Goal: Information Seeking & Learning: Learn about a topic

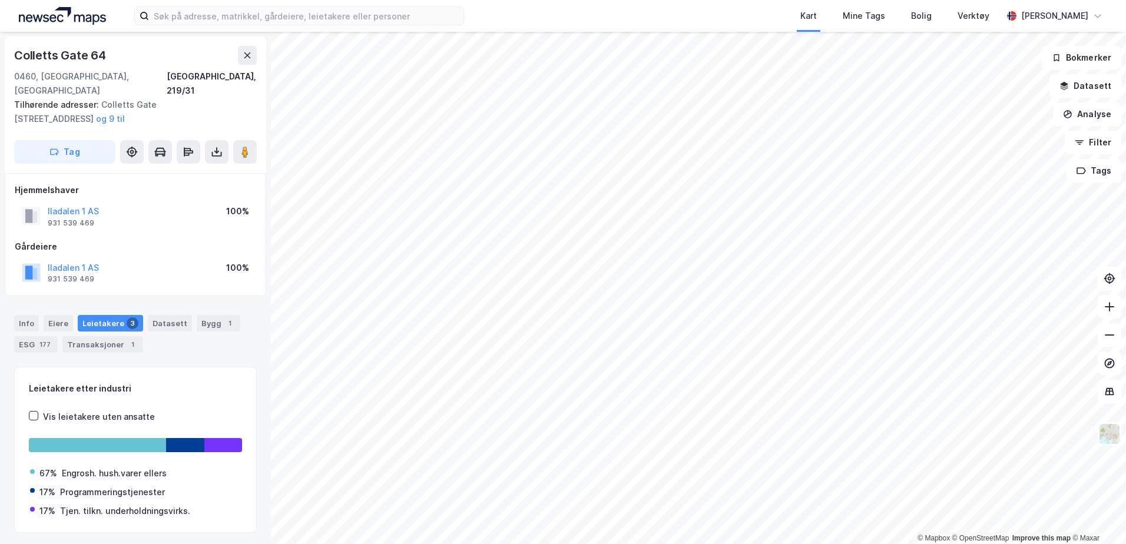
click at [48, 18] on img at bounding box center [62, 16] width 87 height 18
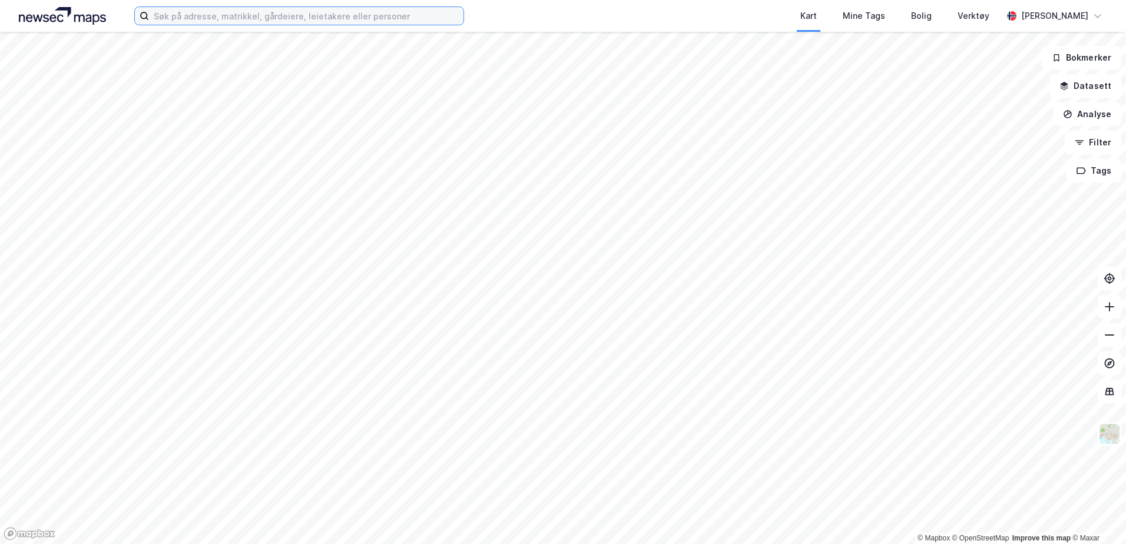
click at [355, 17] on input at bounding box center [306, 16] width 314 height 18
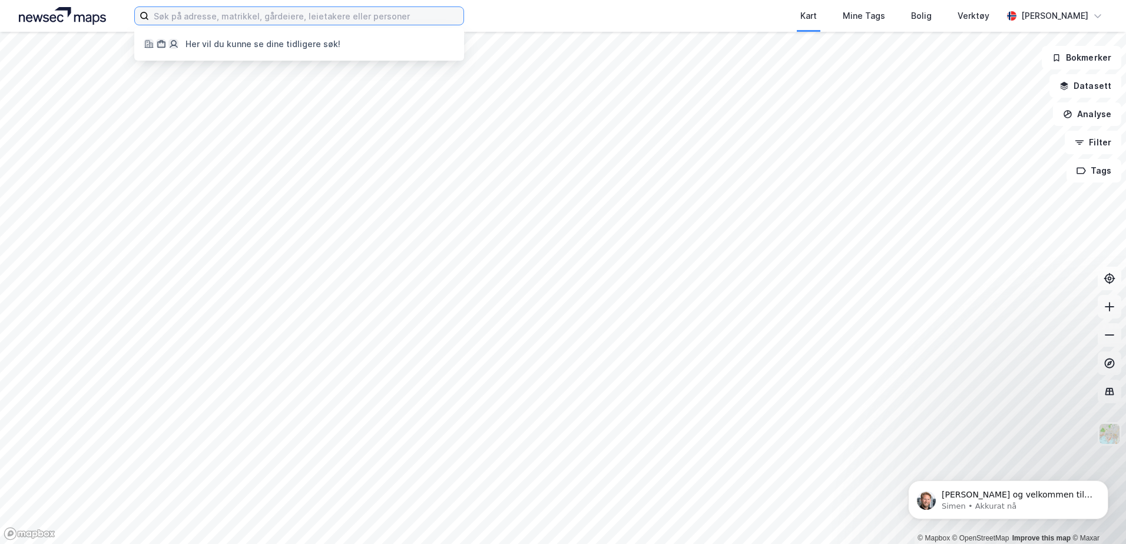
click at [253, 19] on input at bounding box center [306, 16] width 314 height 18
paste input "r20100076,"
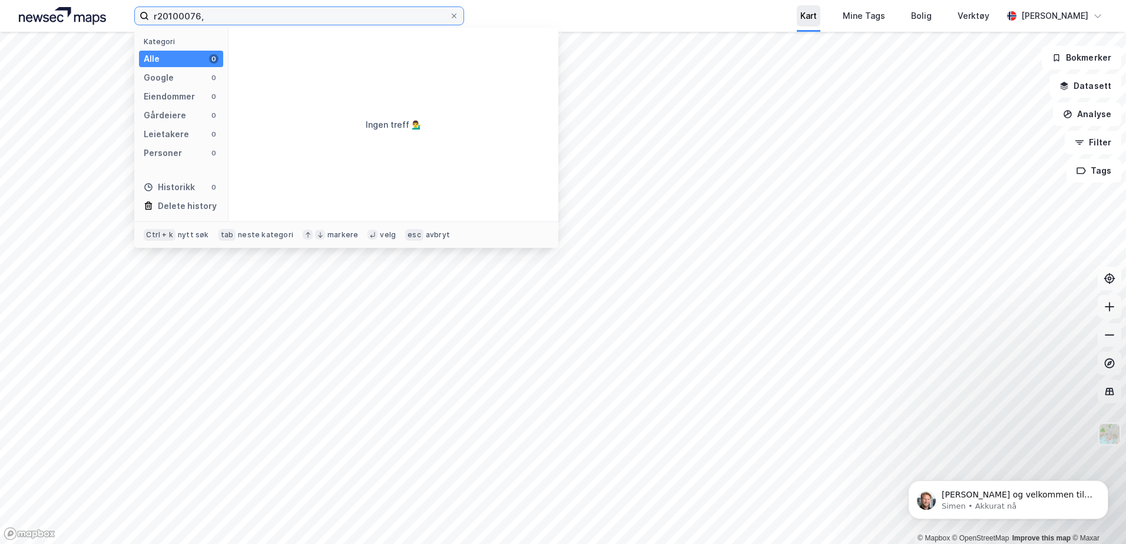
type input "r20100076,"
drag, startPoint x: 210, startPoint y: 14, endPoint x: 151, endPoint y: 16, distance: 59.5
click at [151, 16] on input "r20100076," at bounding box center [299, 16] width 300 height 18
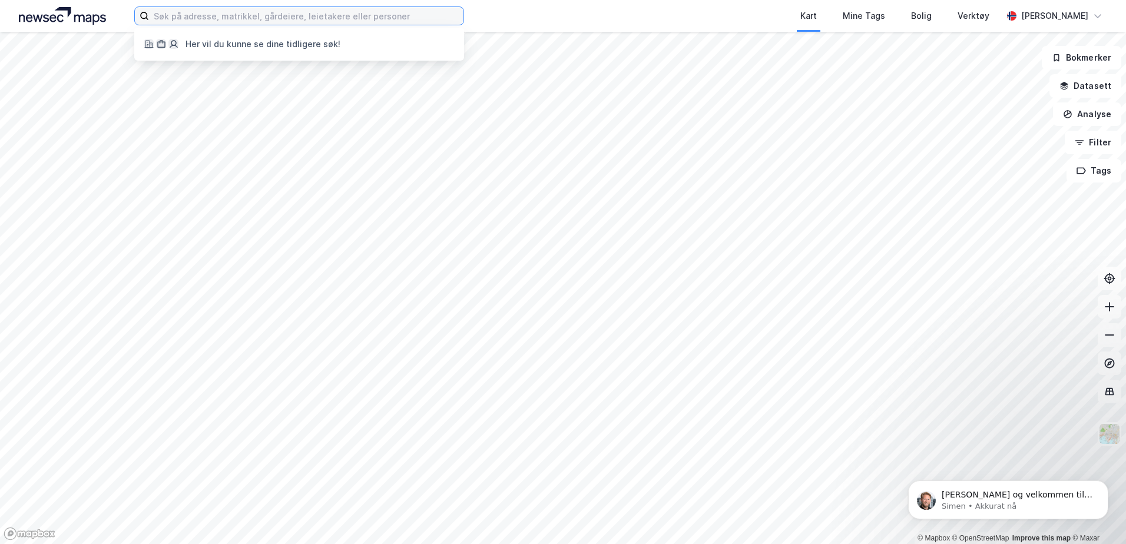
paste input "[PERSON_NAME] veg 2"
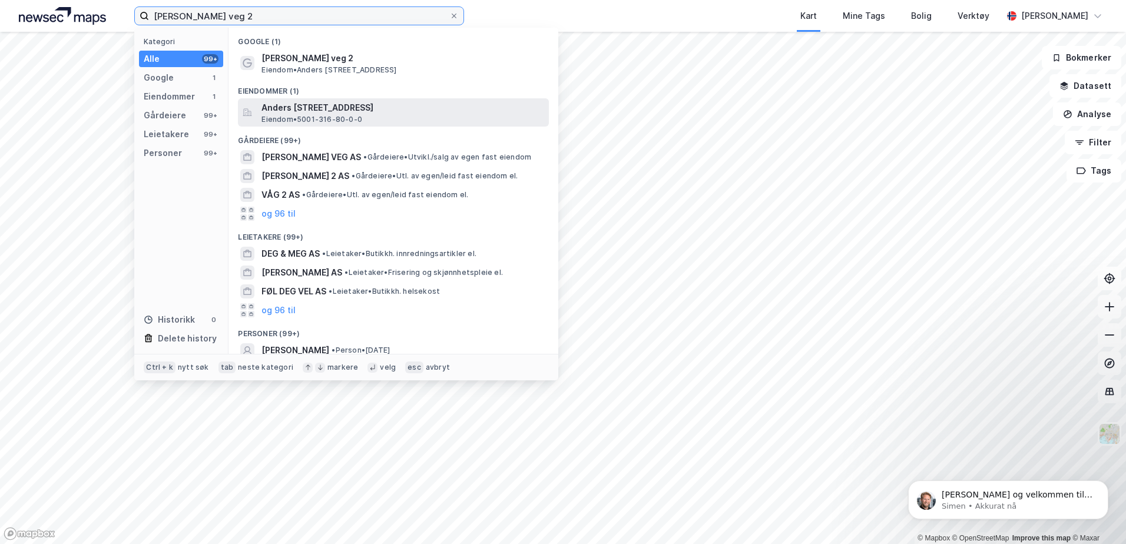
type input "[PERSON_NAME] veg 2"
click at [345, 115] on span "Eiendom • 5001-316-80-0-0" at bounding box center [311, 119] width 101 height 9
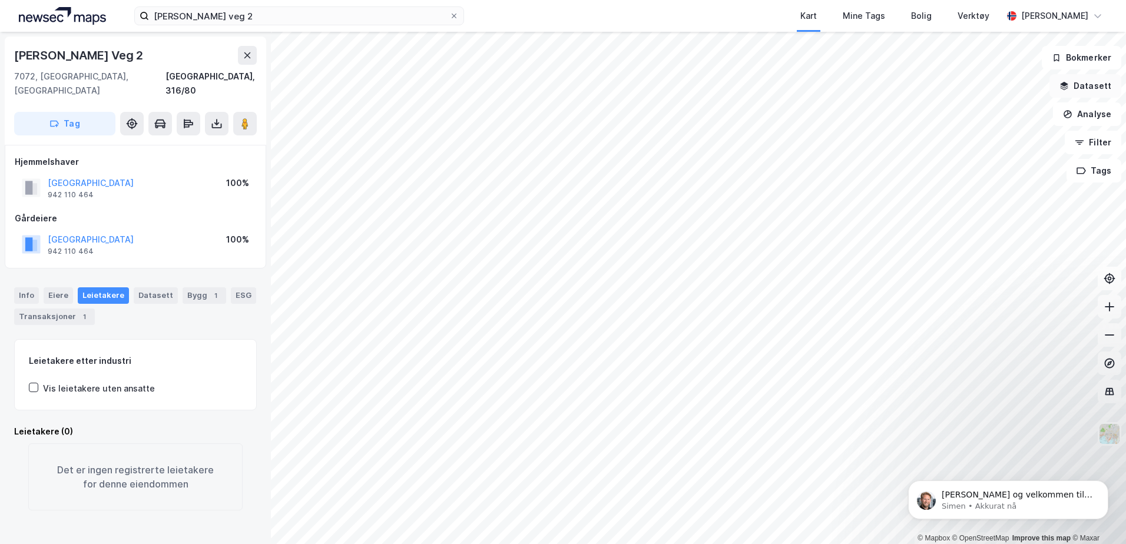
click at [1087, 87] on button "Datasett" at bounding box center [1085, 86] width 72 height 24
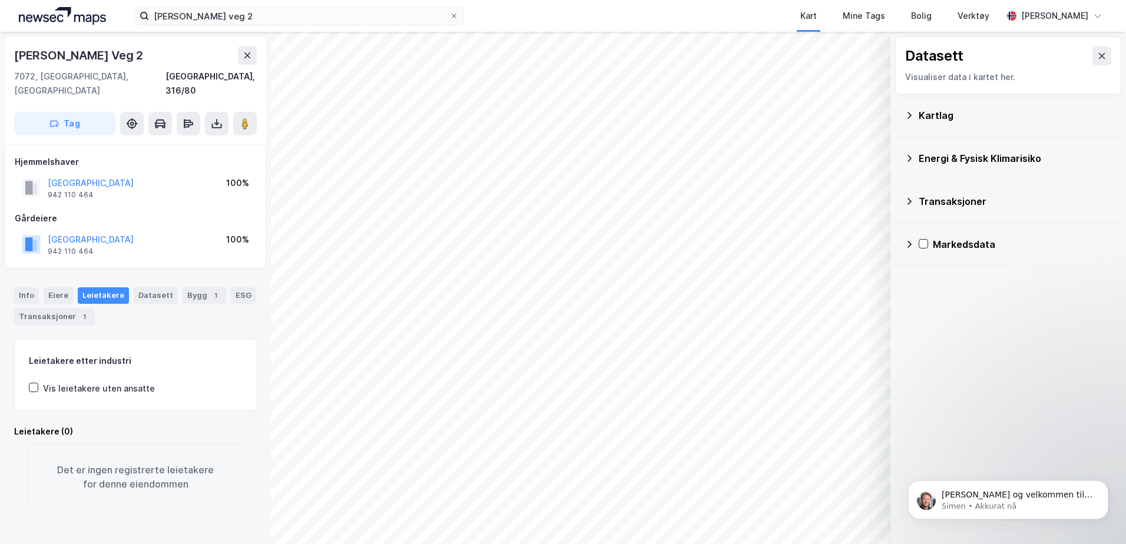
click at [913, 111] on icon at bounding box center [909, 115] width 9 height 9
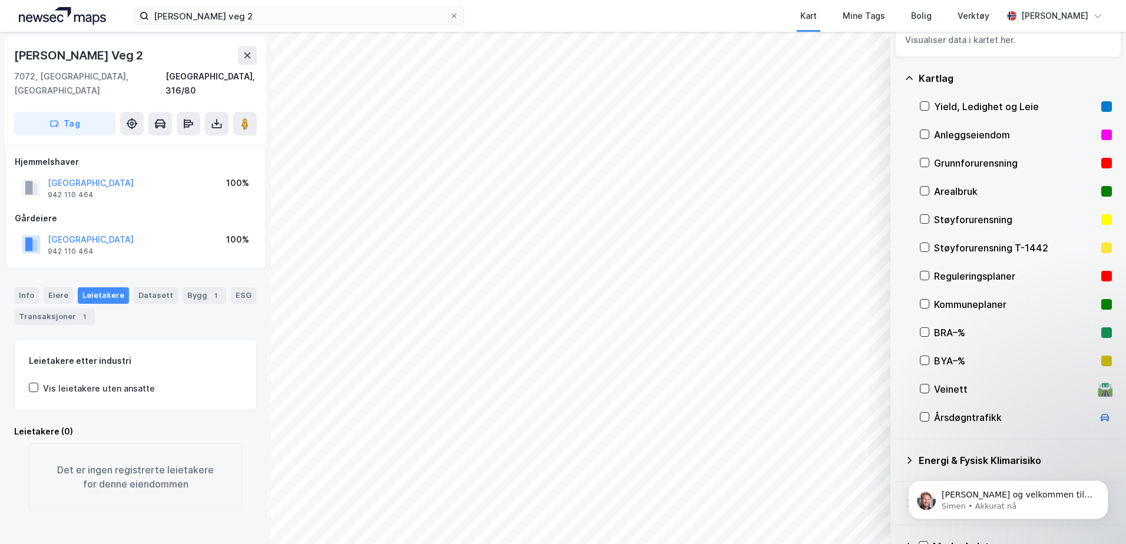
scroll to position [66, 0]
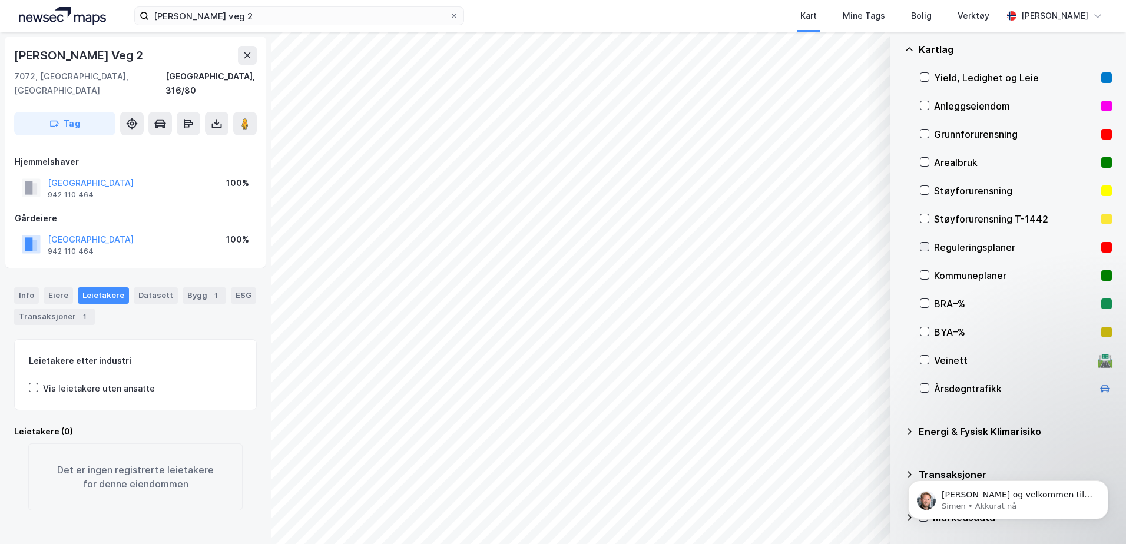
click at [924, 246] on icon at bounding box center [925, 247] width 8 height 8
click at [837, 515] on button "Vis" at bounding box center [830, 513] width 98 height 19
drag, startPoint x: 928, startPoint y: 161, endPoint x: 920, endPoint y: 162, distance: 8.3
click at [926, 162] on icon at bounding box center [925, 162] width 8 height 8
click at [57, 287] on div "Eiere" at bounding box center [58, 295] width 29 height 16
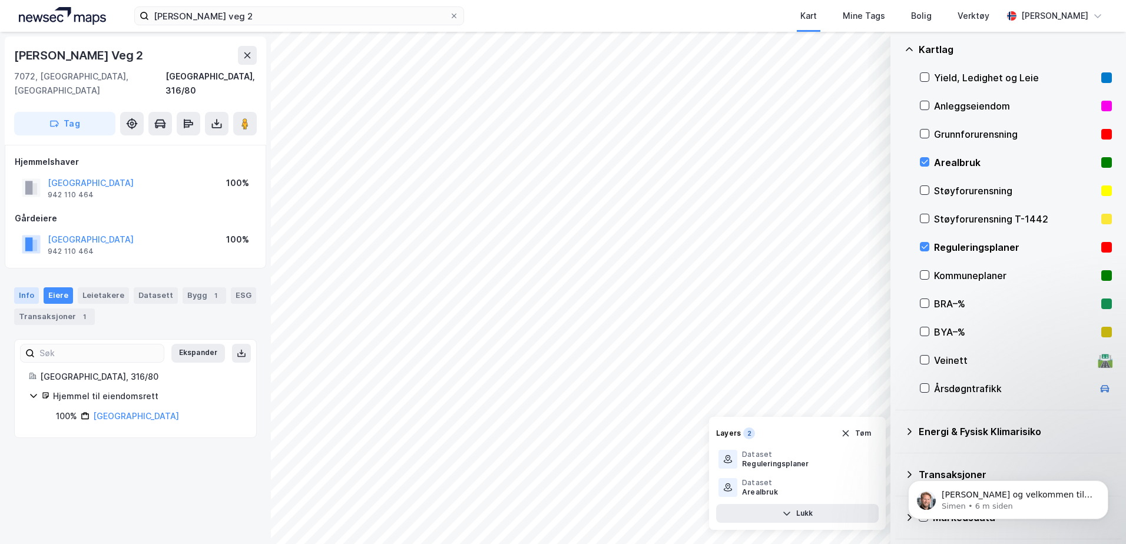
click at [28, 287] on div "Info" at bounding box center [26, 295] width 25 height 16
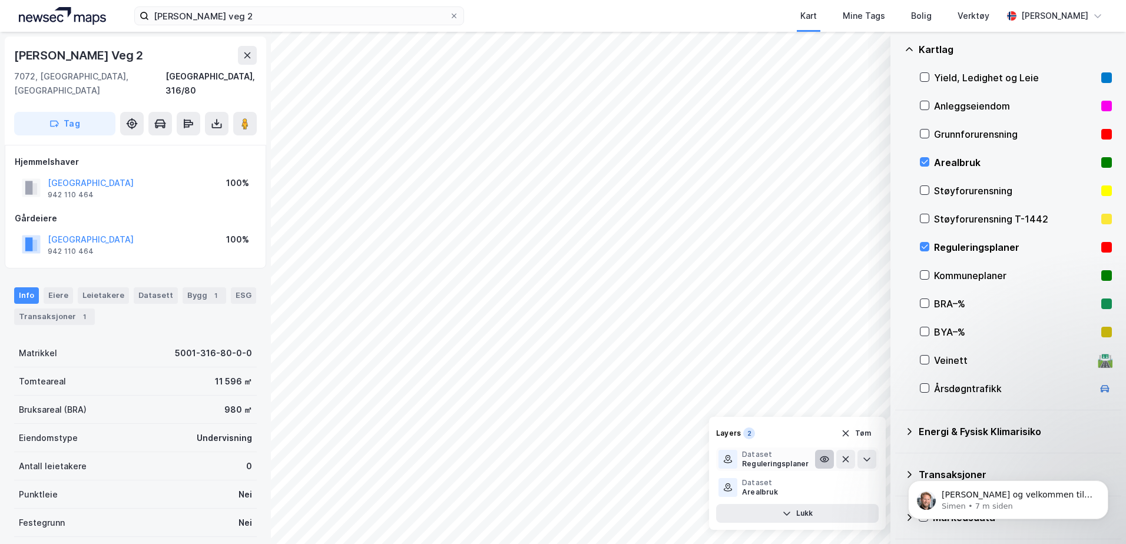
click at [822, 459] on icon at bounding box center [824, 459] width 9 height 9
click at [820, 458] on icon at bounding box center [824, 459] width 9 height 9
click at [873, 463] on button at bounding box center [867, 459] width 19 height 19
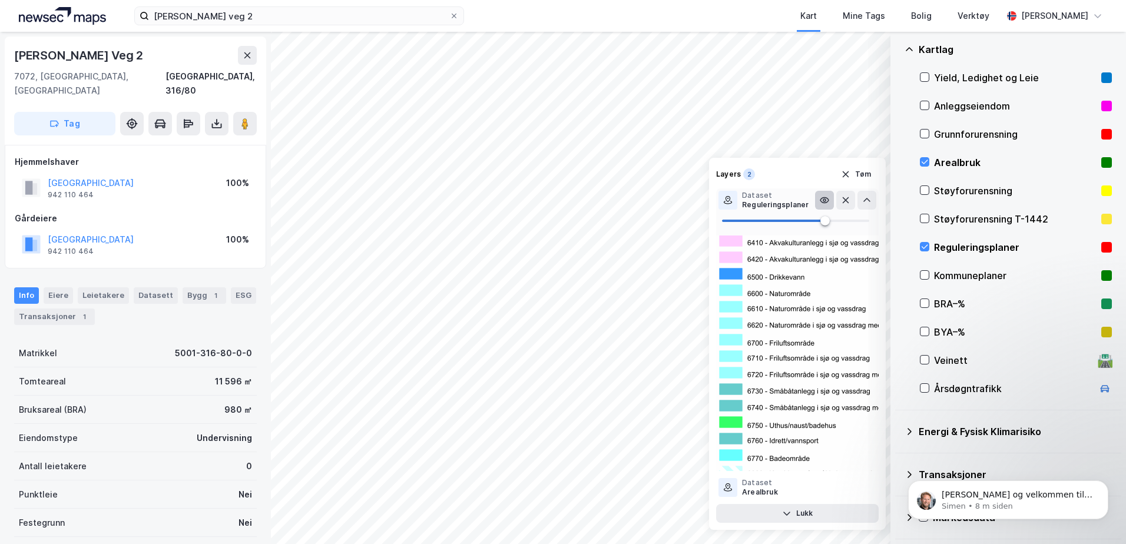
scroll to position [5418, 0]
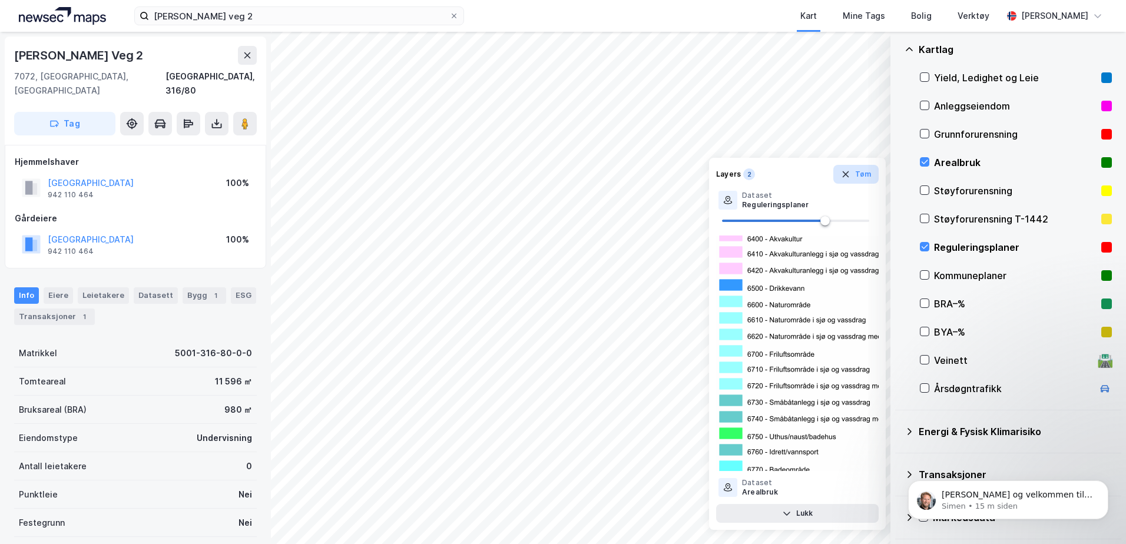
click at [846, 175] on icon "button" at bounding box center [845, 174] width 6 height 6
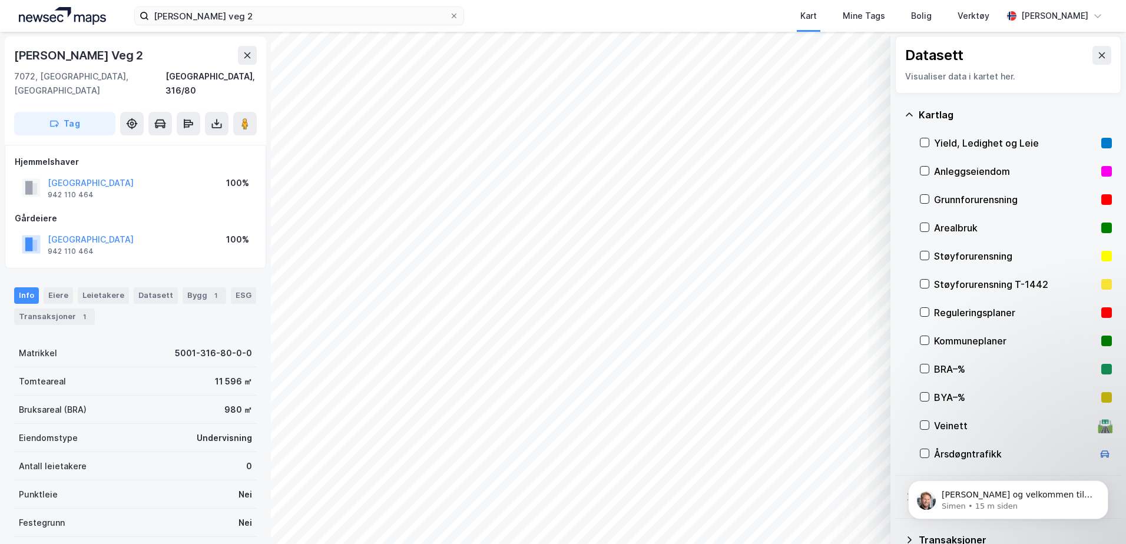
scroll to position [0, 0]
click at [915, 111] on div "Kartlag" at bounding box center [1008, 115] width 207 height 28
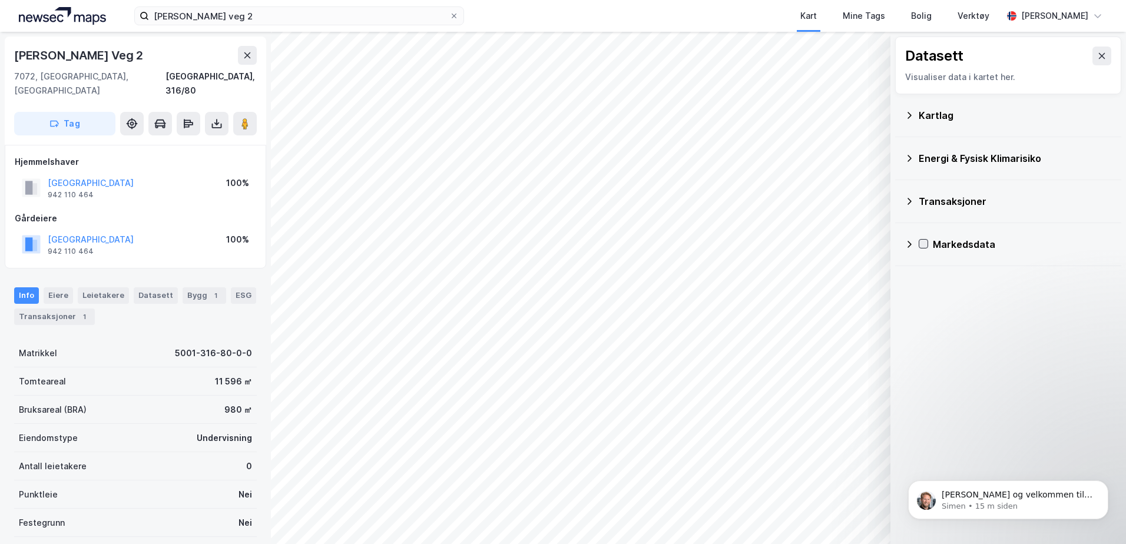
click at [920, 246] on icon at bounding box center [923, 244] width 8 height 8
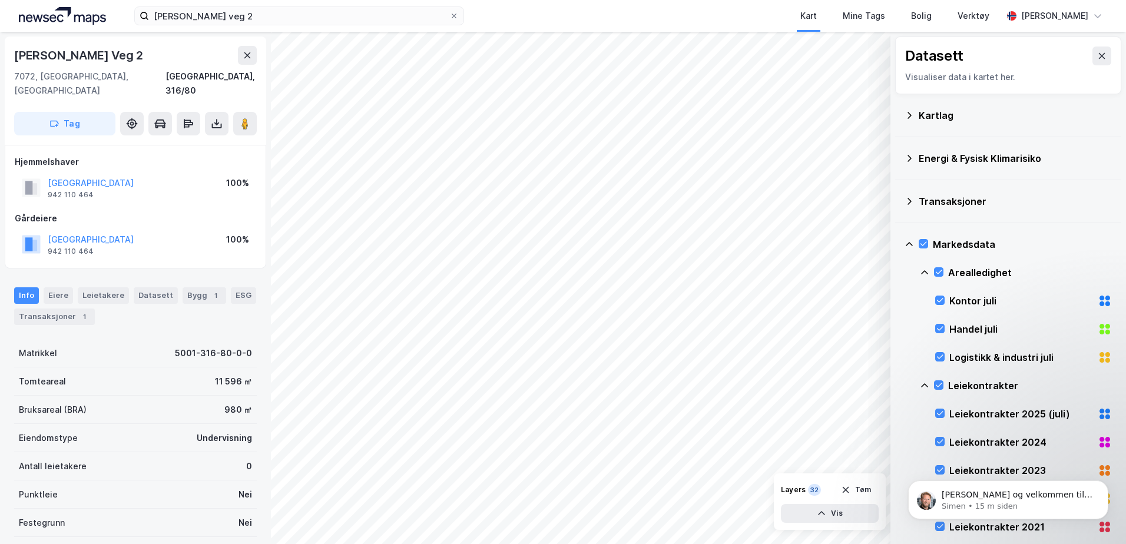
click at [916, 243] on div "Markedsdata" at bounding box center [1008, 244] width 207 height 28
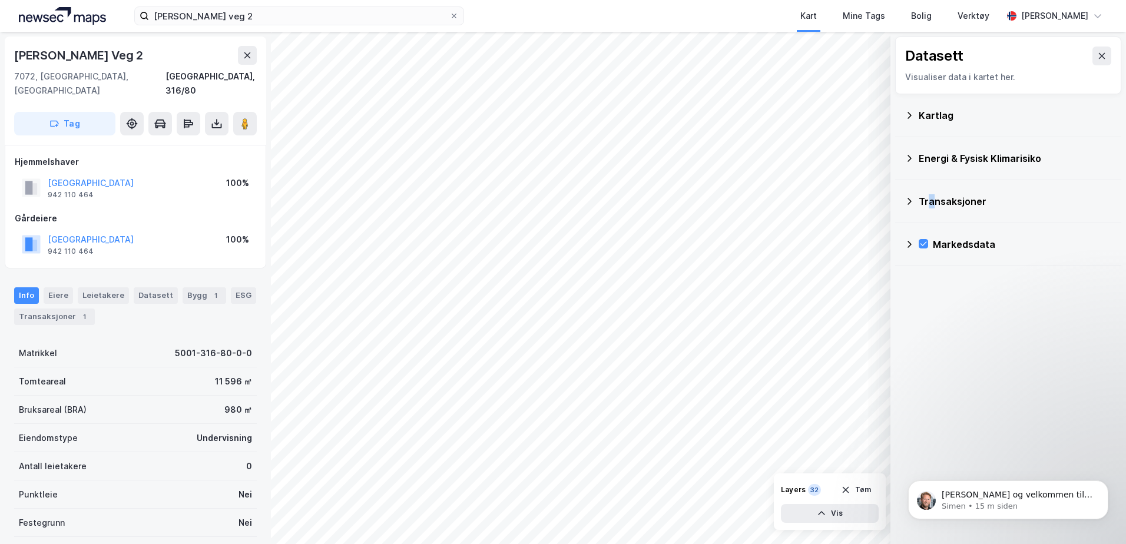
click at [928, 202] on div "Transaksjoner" at bounding box center [1015, 201] width 193 height 14
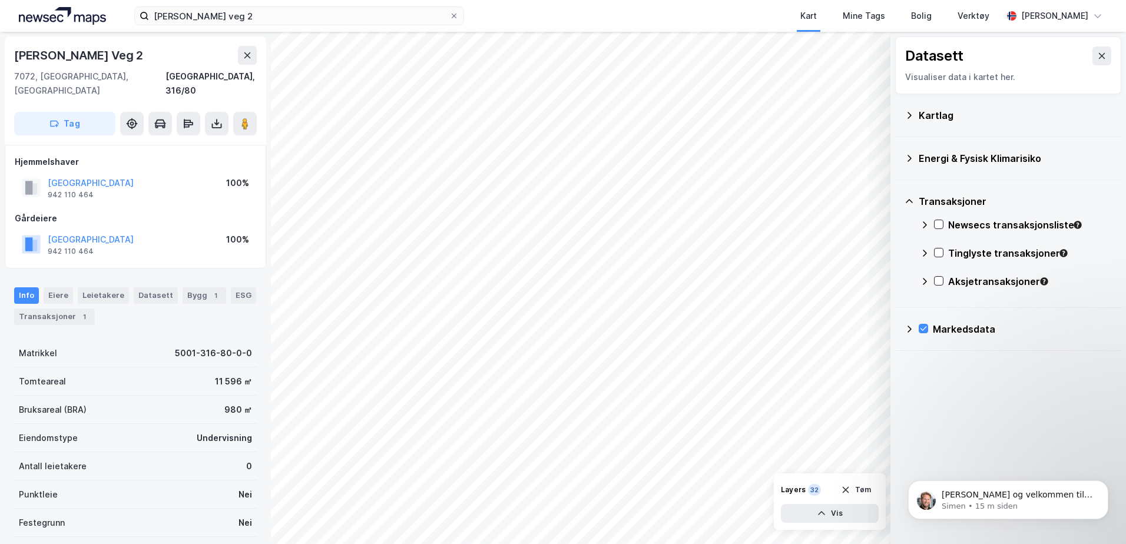
click at [925, 203] on div "Transaksjoner" at bounding box center [1015, 201] width 193 height 14
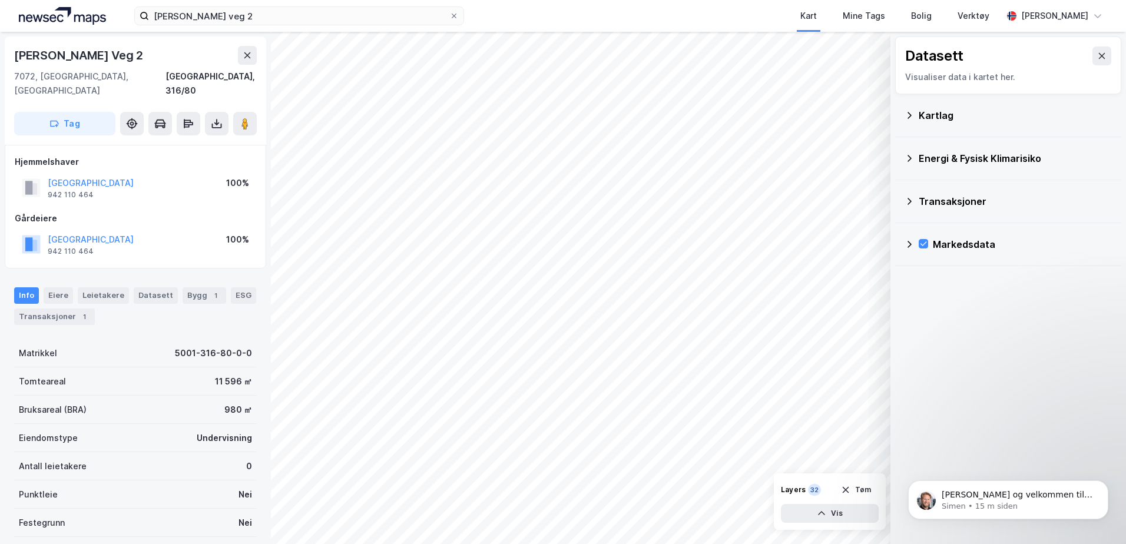
click at [911, 154] on icon at bounding box center [909, 158] width 9 height 9
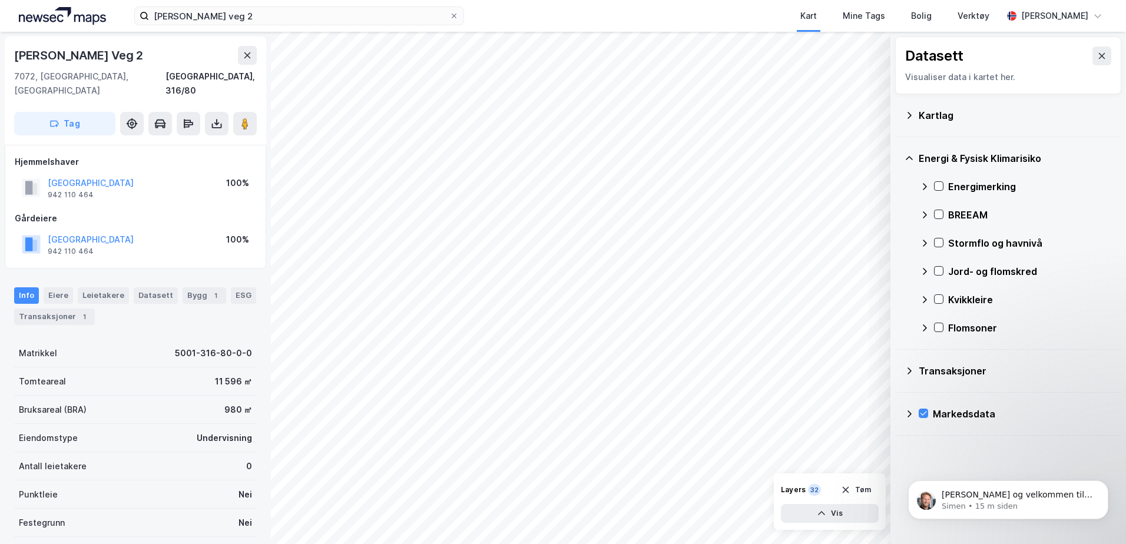
click at [918, 153] on div "Energi & Fysisk Klimarisiko" at bounding box center [1008, 158] width 207 height 28
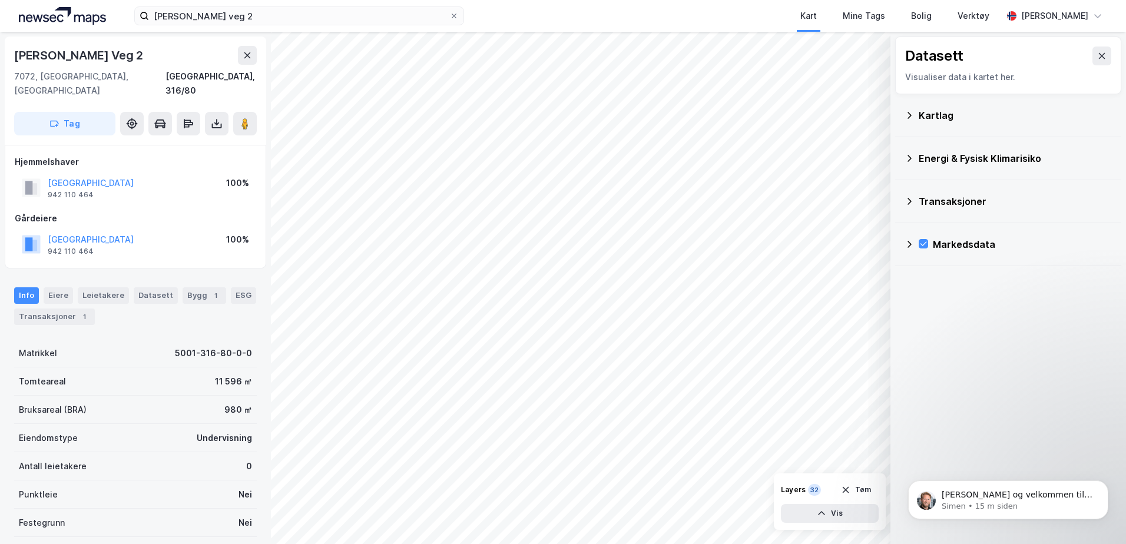
click at [918, 153] on div "Energi & Fysisk Klimarisiko" at bounding box center [1008, 158] width 207 height 28
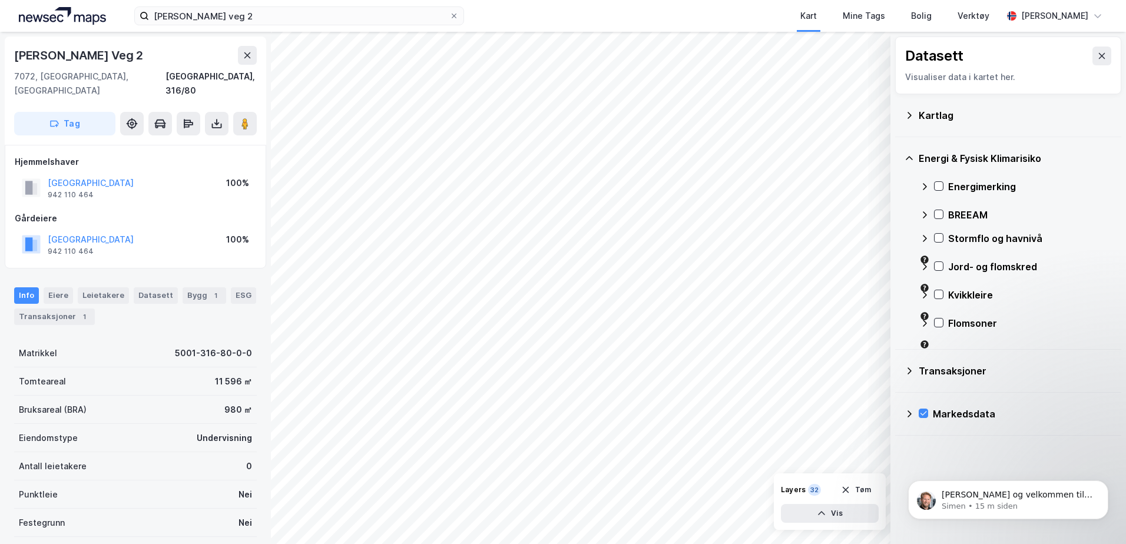
click at [918, 153] on div "Energi & Fysisk Klimarisiko" at bounding box center [1008, 158] width 207 height 28
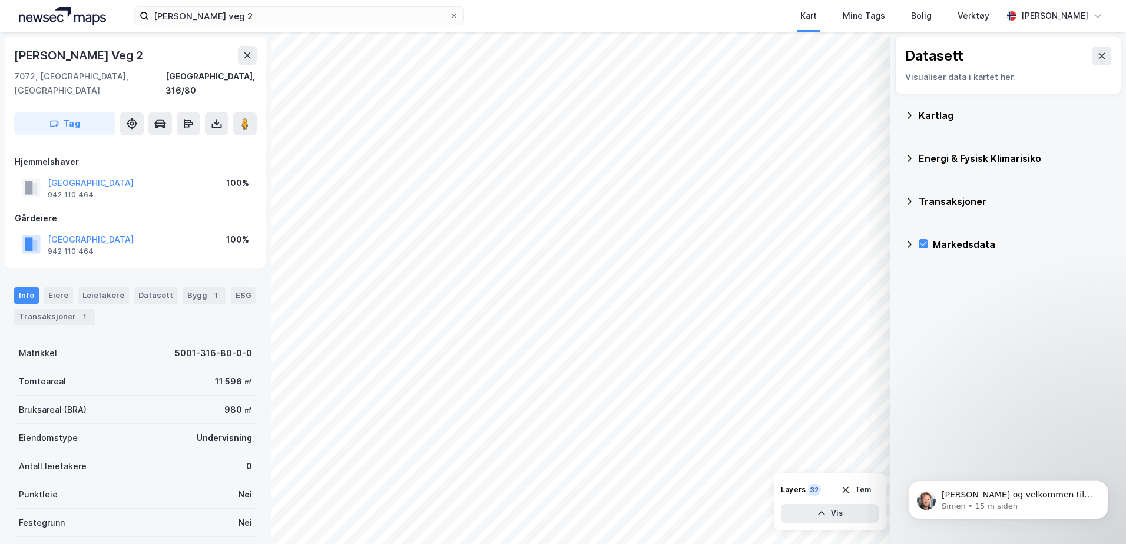
click at [918, 119] on div "Kartlag" at bounding box center [1008, 115] width 207 height 28
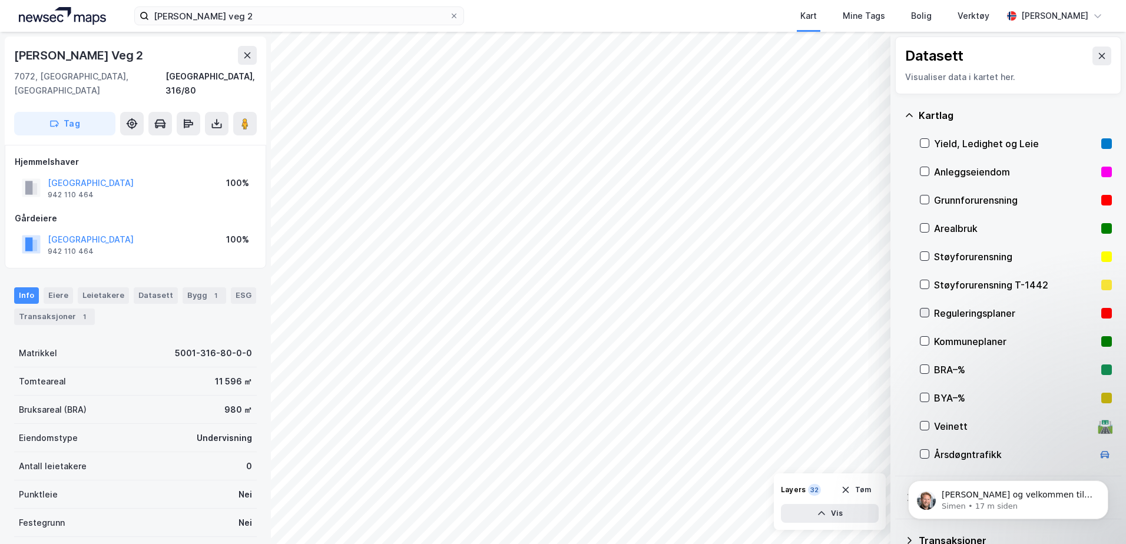
click at [928, 308] on div at bounding box center [924, 312] width 9 height 9
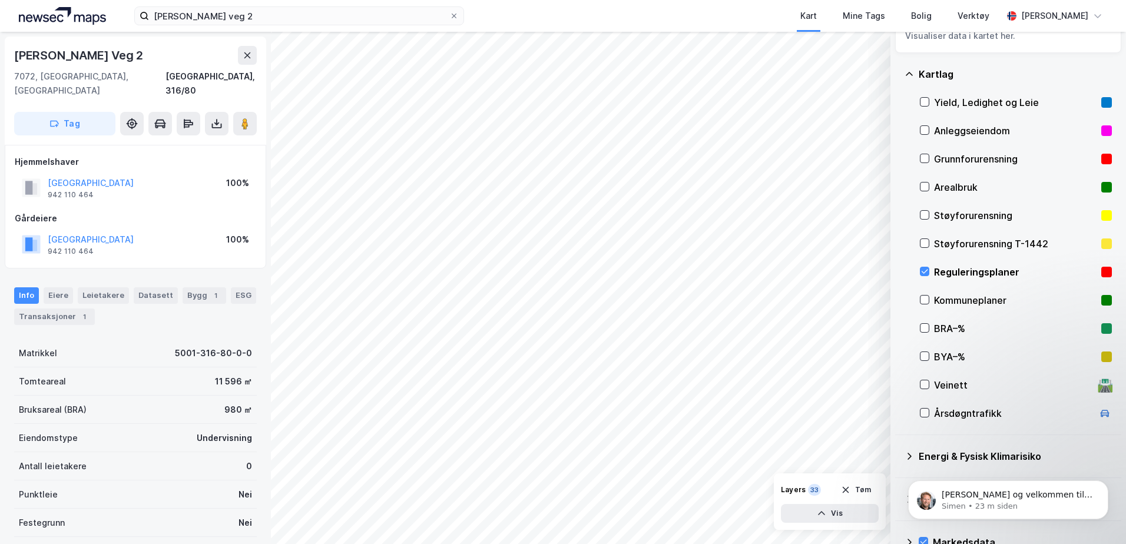
scroll to position [66, 0]
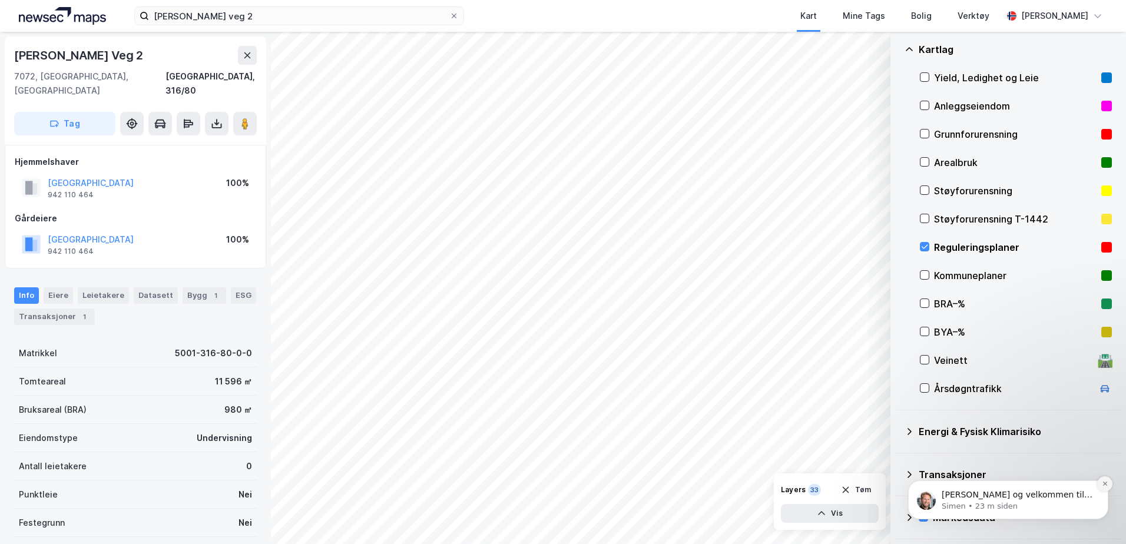
click at [1102, 486] on icon "Dismiss notification" at bounding box center [1105, 484] width 6 height 6
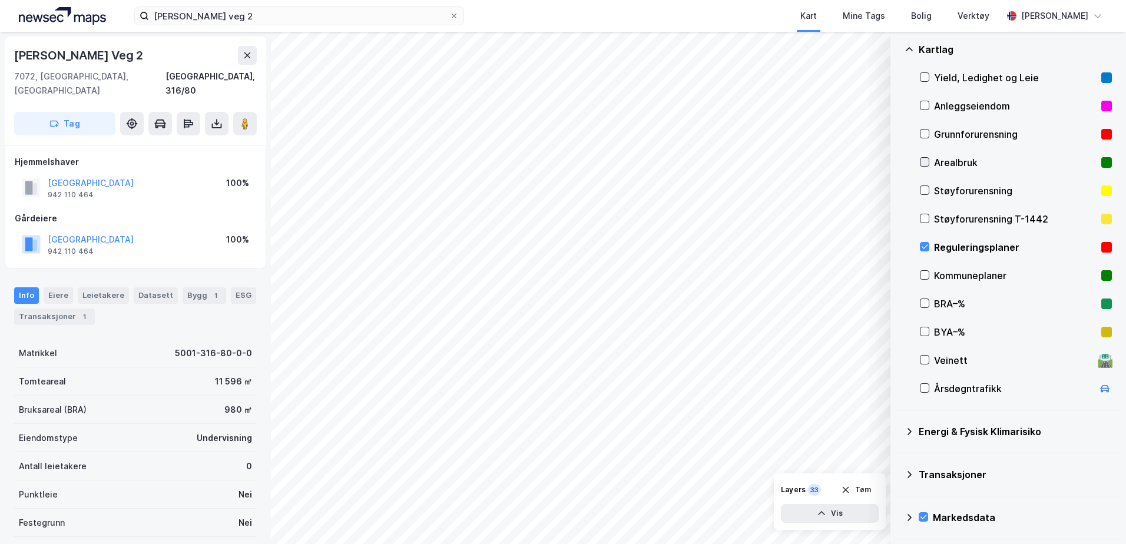
click at [927, 165] on icon at bounding box center [925, 162] width 8 height 8
click at [208, 112] on button at bounding box center [217, 124] width 24 height 24
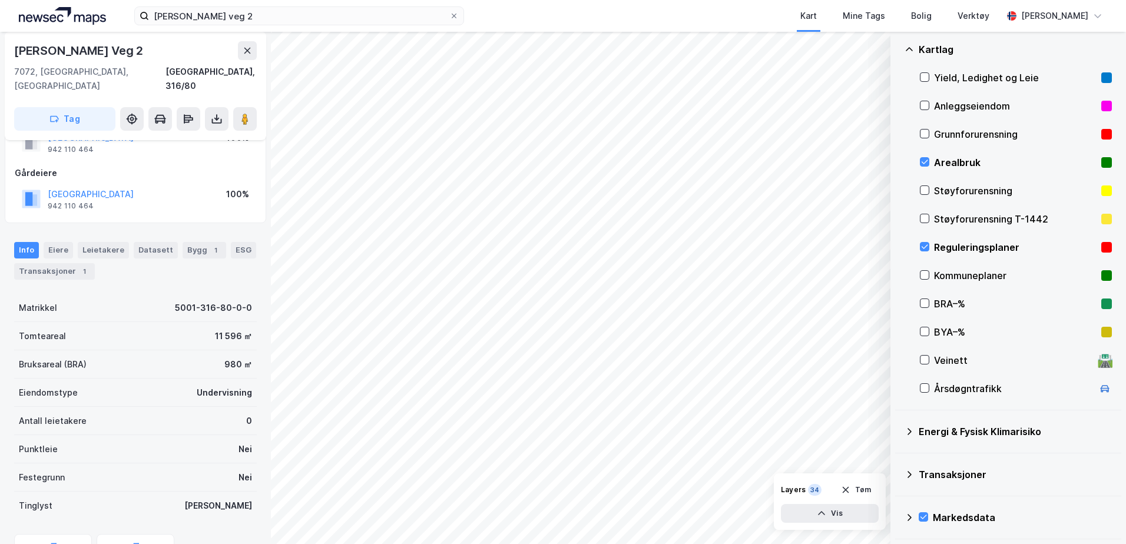
scroll to position [48, 0]
